Goal: Transaction & Acquisition: Purchase product/service

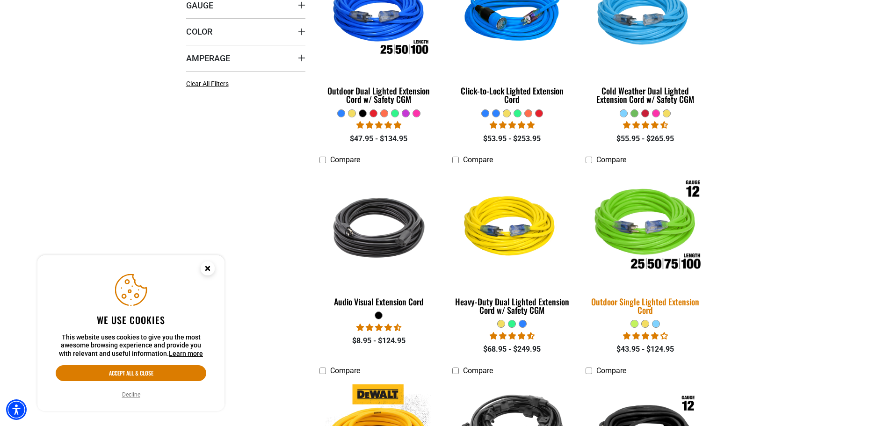
scroll to position [374, 0]
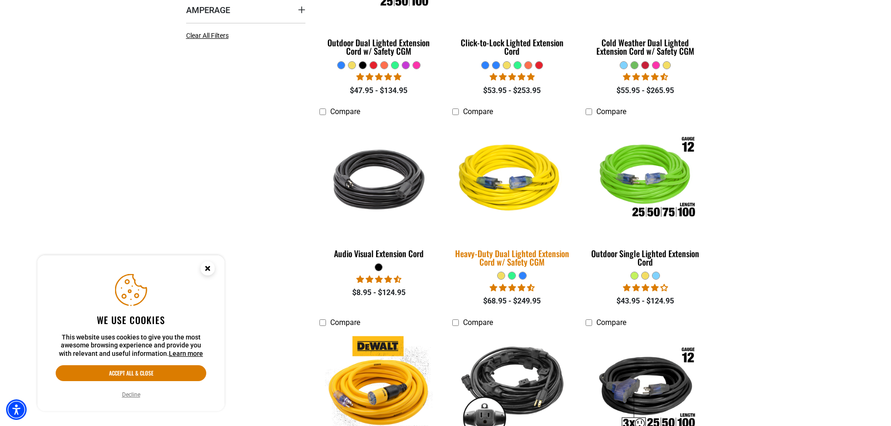
click at [514, 254] on div "Heavy-Duty Dual Lighted Extension Cord w/ Safety CGM" at bounding box center [511, 257] width 119 height 17
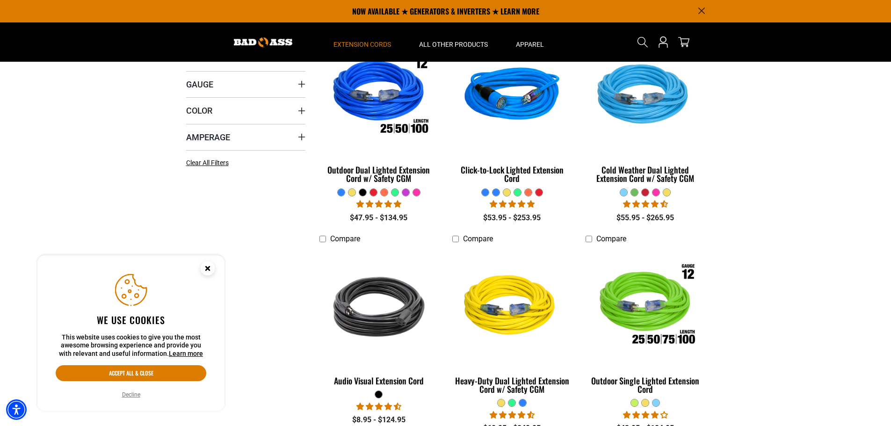
scroll to position [140, 0]
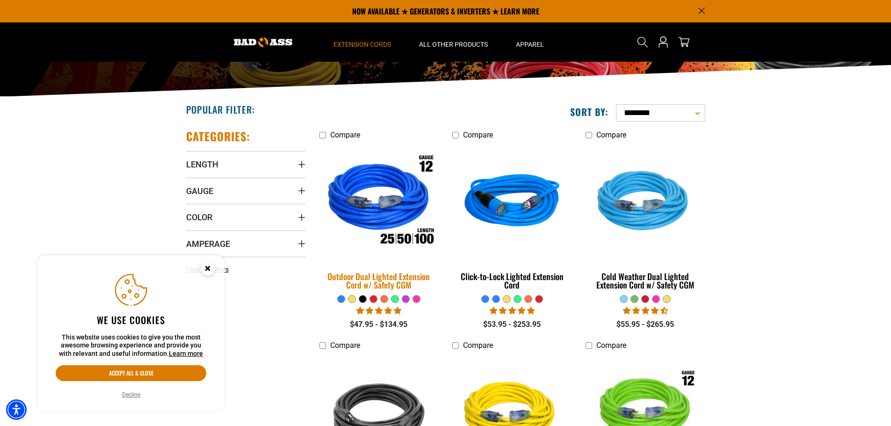
click at [387, 273] on div "Outdoor Dual Lighted Extension Cord w/ Safety CGM" at bounding box center [378, 280] width 119 height 17
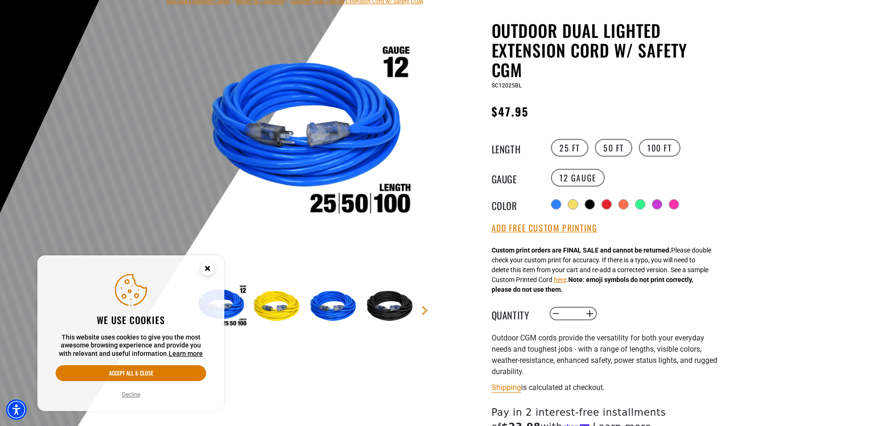
scroll to position [94, 0]
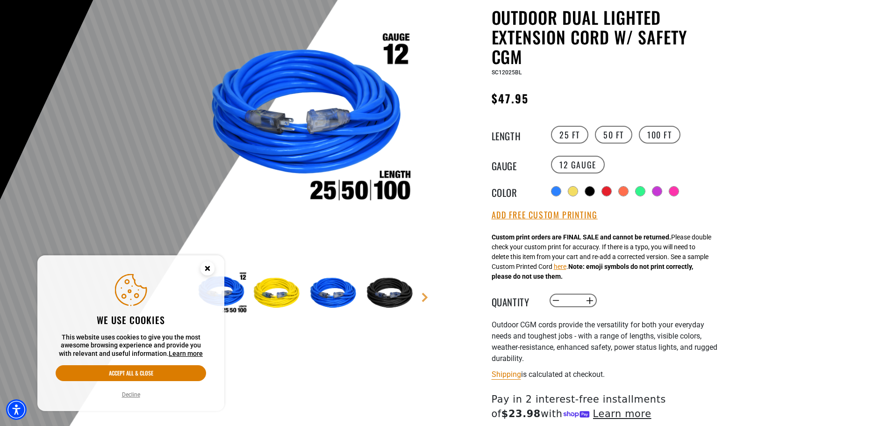
click at [284, 293] on img at bounding box center [278, 294] width 54 height 54
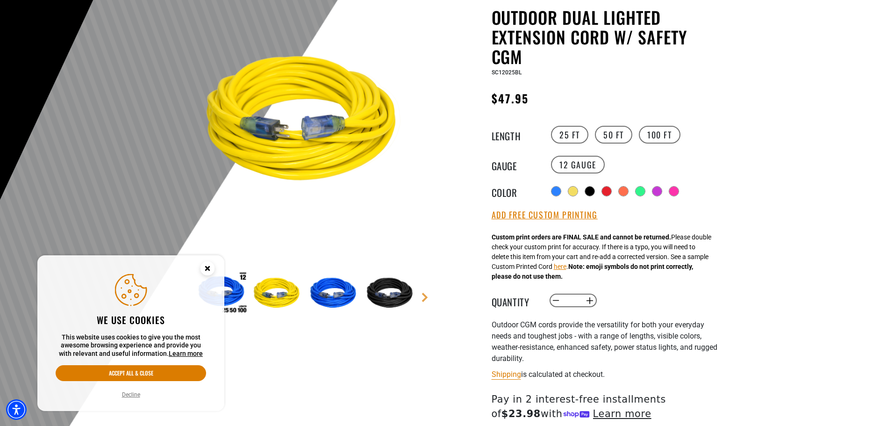
click at [348, 290] on img at bounding box center [335, 294] width 54 height 54
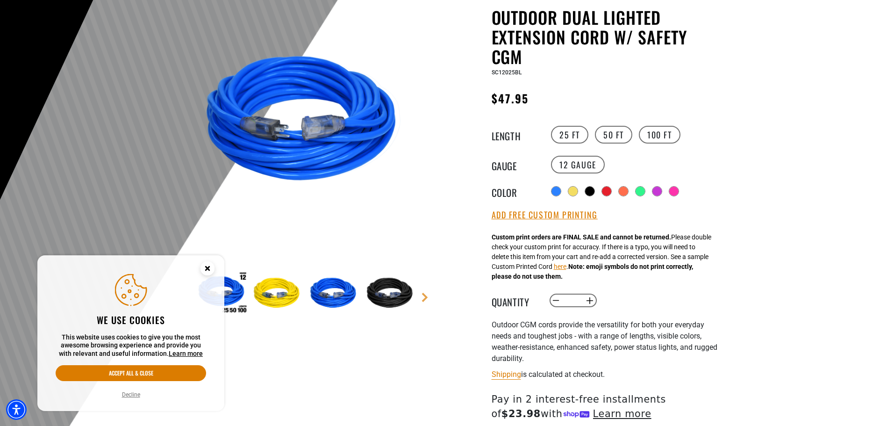
click at [379, 288] on img at bounding box center [391, 294] width 54 height 54
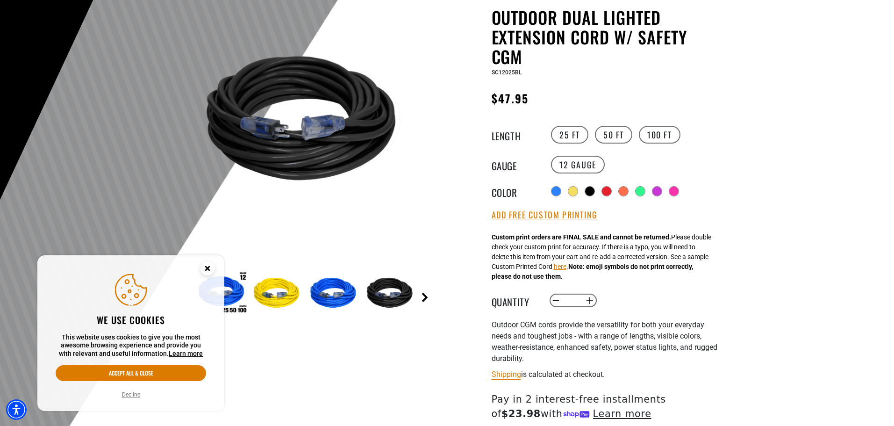
click at [423, 298] on link "Next" at bounding box center [424, 297] width 9 height 9
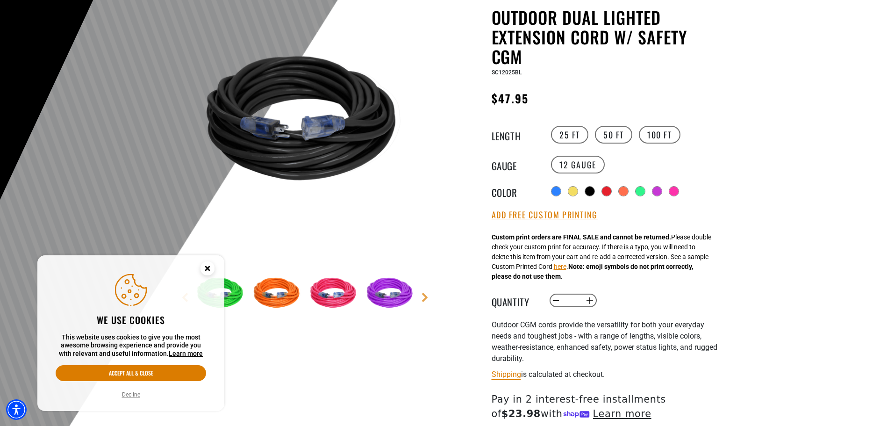
click at [331, 303] on img at bounding box center [335, 294] width 54 height 54
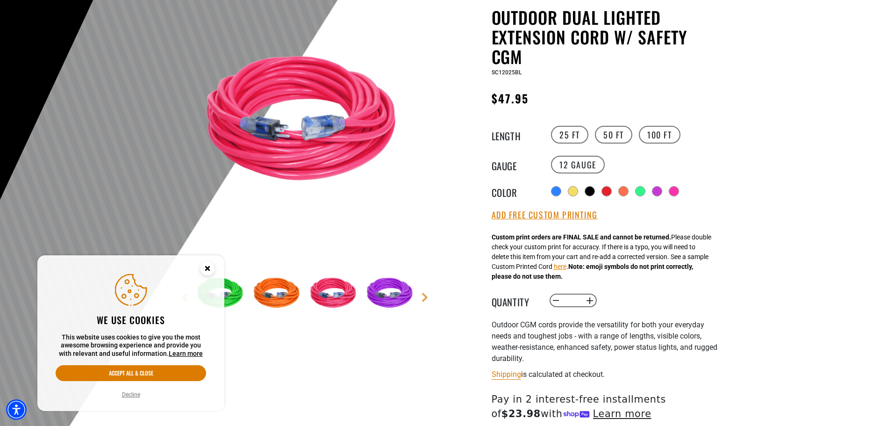
click at [286, 296] on img at bounding box center [278, 294] width 54 height 54
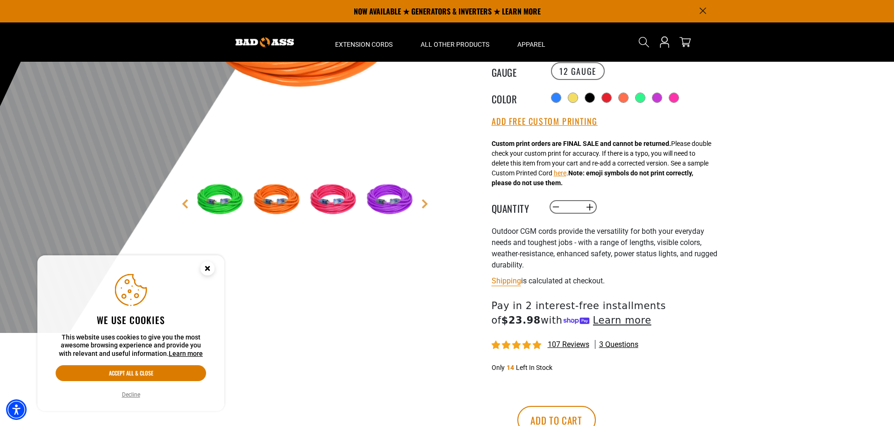
scroll to position [0, 0]
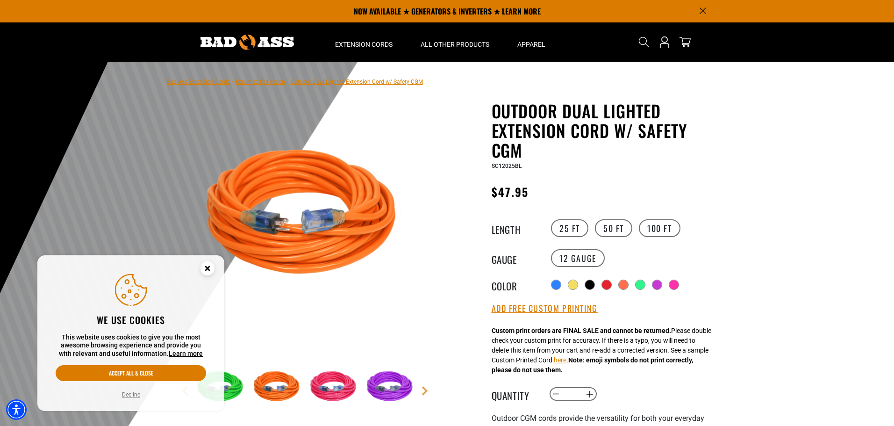
click at [209, 272] on circle "Close this option" at bounding box center [208, 268] width 14 height 14
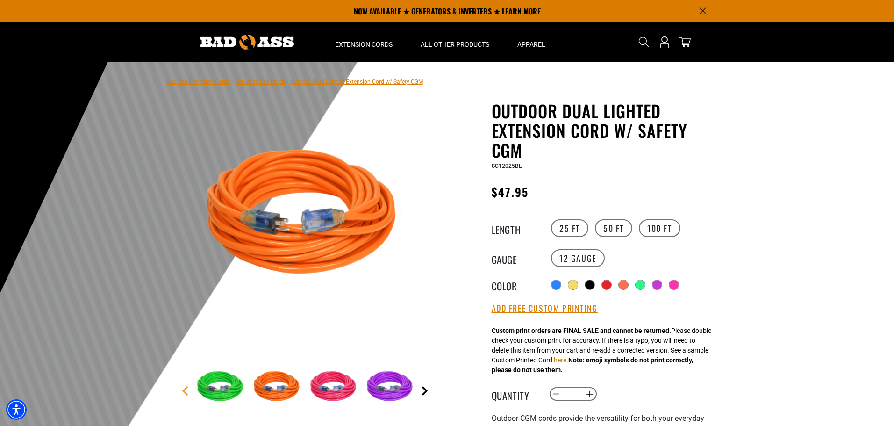
click at [421, 392] on link "Next" at bounding box center [424, 390] width 9 height 9
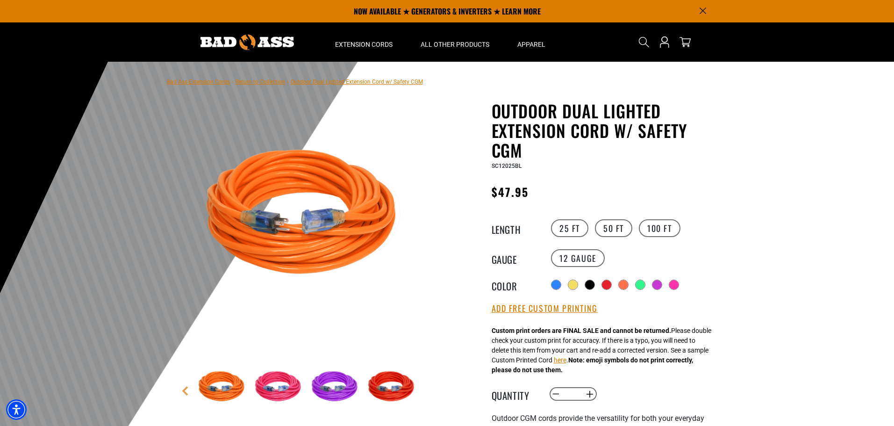
click at [278, 400] on img at bounding box center [279, 387] width 54 height 54
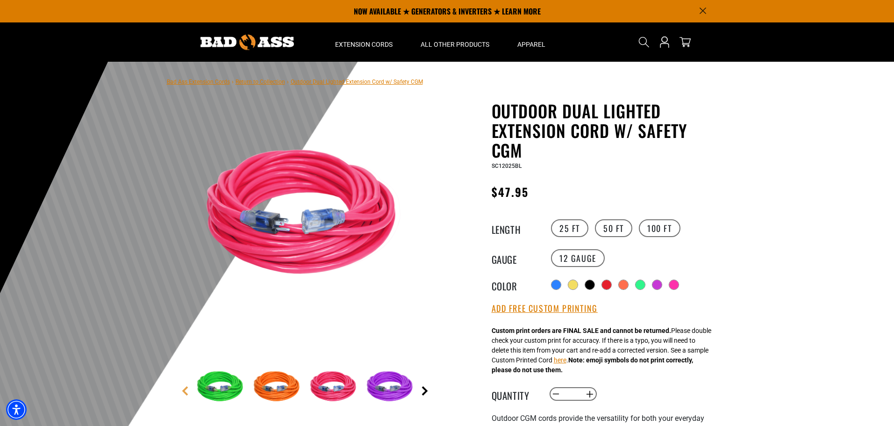
click at [426, 389] on link "Next" at bounding box center [424, 390] width 9 height 9
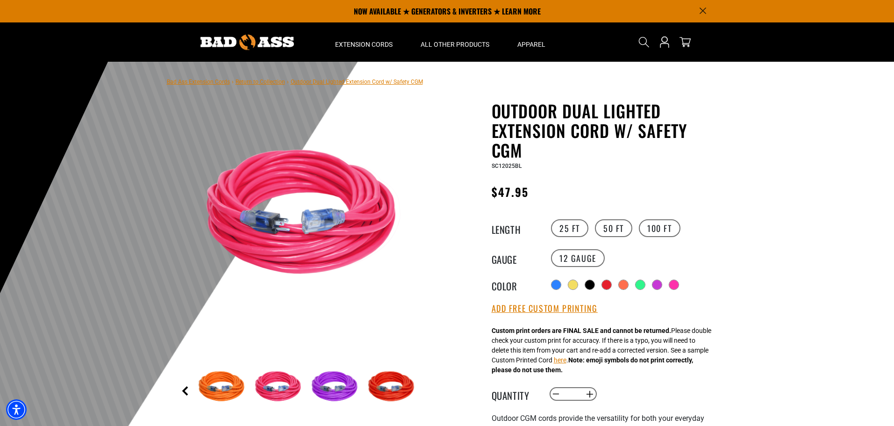
click at [187, 392] on link "Previous" at bounding box center [184, 390] width 9 height 9
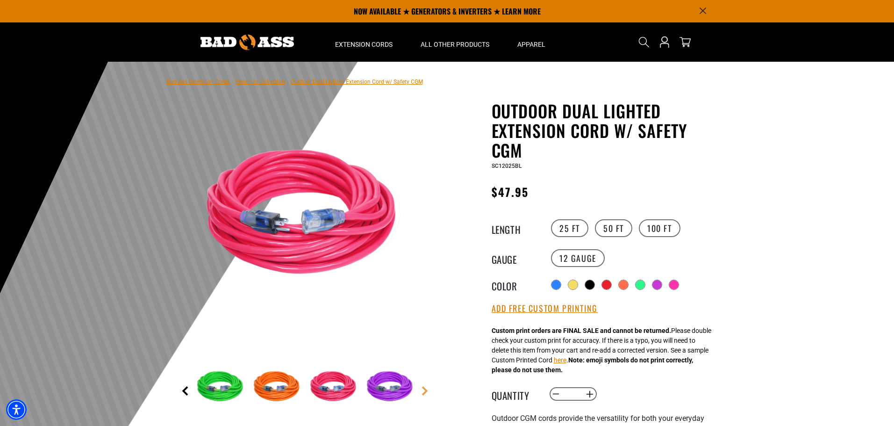
click at [185, 389] on link "Previous" at bounding box center [184, 390] width 9 height 9
